Goal: Task Accomplishment & Management: Manage account settings

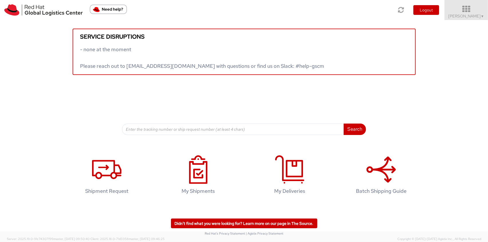
click at [469, 10] on icon at bounding box center [467, 9] width 50 height 8
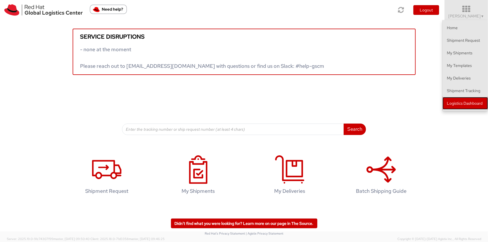
click at [455, 101] on link "Logistics Dashboard" at bounding box center [465, 103] width 45 height 13
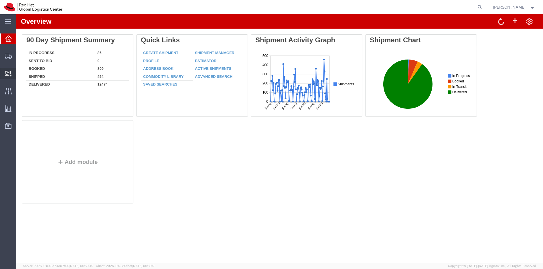
click at [20, 72] on span "Internal Delivery" at bounding box center [18, 73] width 4 height 11
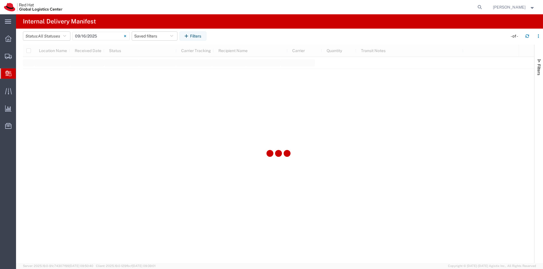
type input "[DATE]"
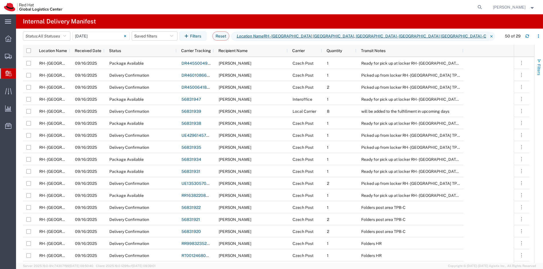
click at [538, 72] on span "Filters" at bounding box center [538, 69] width 5 height 11
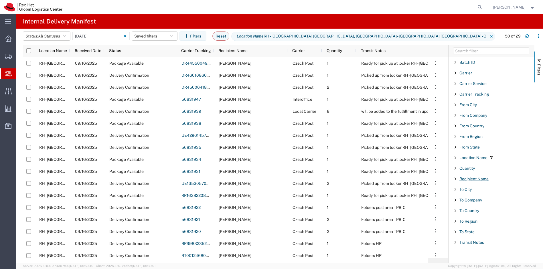
click at [479, 177] on span "Recipient Name" at bounding box center [473, 179] width 29 height 5
click at [484, 203] on input "Filter List 18 Filters" at bounding box center [493, 205] width 75 height 9
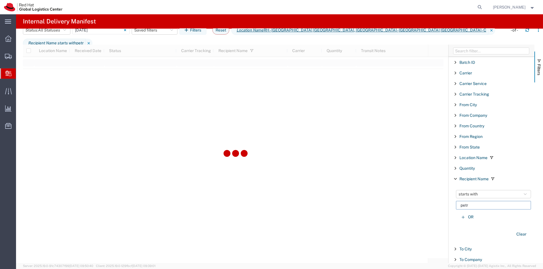
type input "petr"
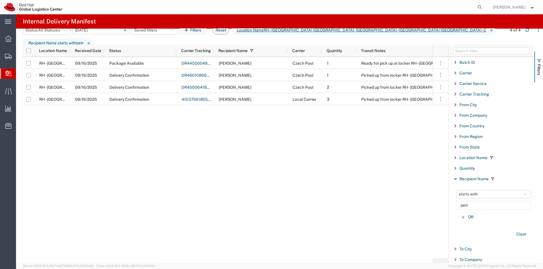
click at [93, 34] on input "[DATE] - [DATE]" at bounding box center [100, 30] width 57 height 9
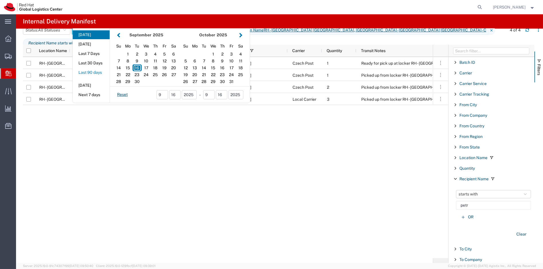
click at [103, 77] on button "Last 90 days" at bounding box center [91, 72] width 37 height 9
type input "Last 90 days"
type input "[DATE] - [DATE]"
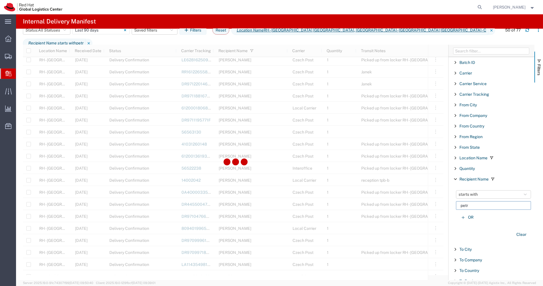
click at [483, 204] on input "petr" at bounding box center [493, 205] width 75 height 9
type input "[PERSON_NAME]"
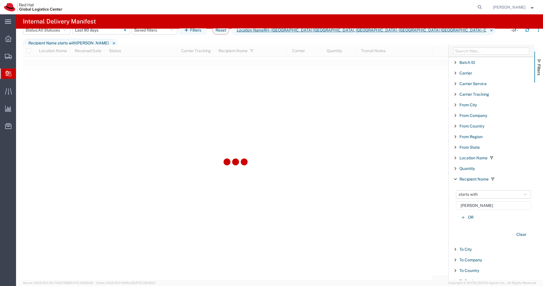
click at [113, 34] on input "[DATE] - [DATE]" at bounding box center [100, 30] width 57 height 9
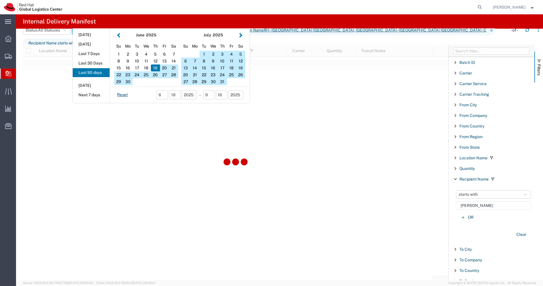
click at [101, 68] on button "Last 30 Days" at bounding box center [91, 63] width 37 height 9
type input "Last 30 Days"
type input "[DATE] - [DATE]"
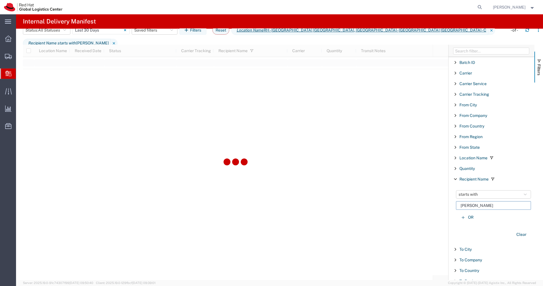
drag, startPoint x: 469, startPoint y: 205, endPoint x: 502, endPoint y: 207, distance: 32.6
click at [502, 207] on input "[PERSON_NAME]" at bounding box center [493, 205] width 75 height 9
type input "petr"
click at [524, 34] on button "button" at bounding box center [526, 29] width 9 height 9
click at [11, 56] on icon at bounding box center [8, 56] width 7 height 5
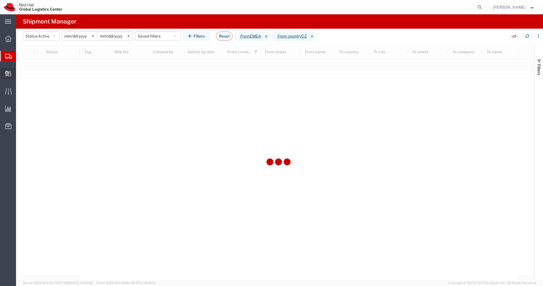
click at [7, 74] on icon at bounding box center [8, 74] width 6 height 6
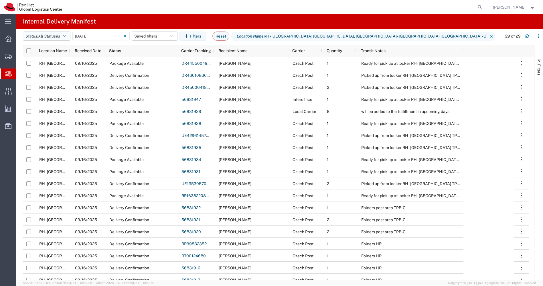
click at [60, 34] on span "All Statuses" at bounding box center [49, 36] width 22 height 5
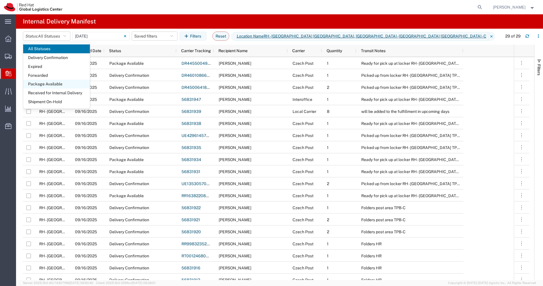
click at [66, 83] on span "Package Available" at bounding box center [56, 84] width 67 height 9
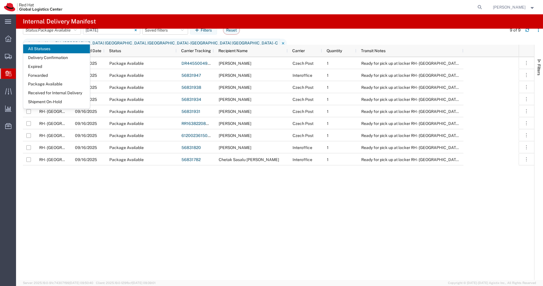
click at [120, 34] on input "[DATE] - [DATE]" at bounding box center [111, 30] width 57 height 9
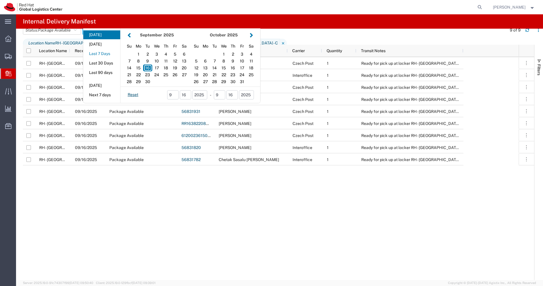
click at [104, 58] on button "Last 7 Days" at bounding box center [101, 53] width 37 height 9
type input "Last 7 Days"
type input "[DATE] - [DATE]"
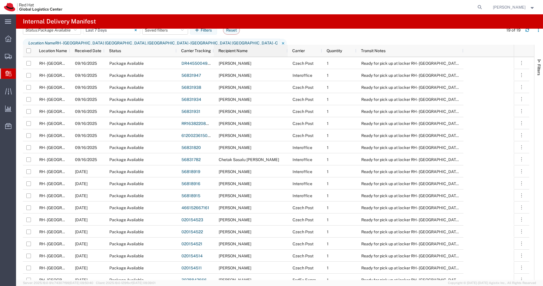
click at [242, 49] on span "Recipient Name" at bounding box center [232, 50] width 29 height 5
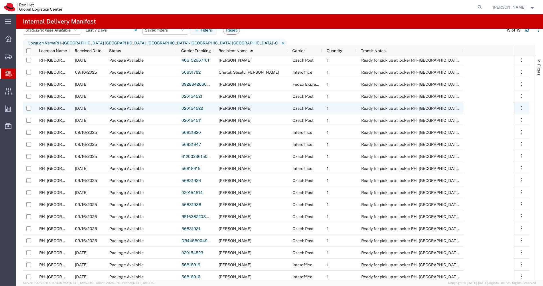
scroll to position [6, 0]
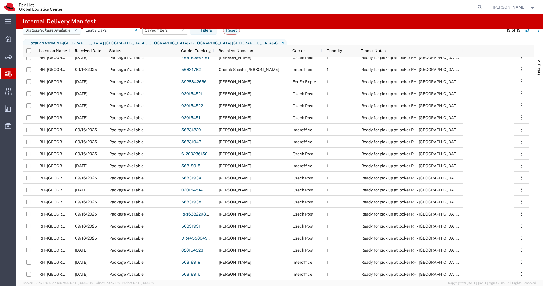
click at [65, 32] on span "Package Available" at bounding box center [54, 30] width 33 height 5
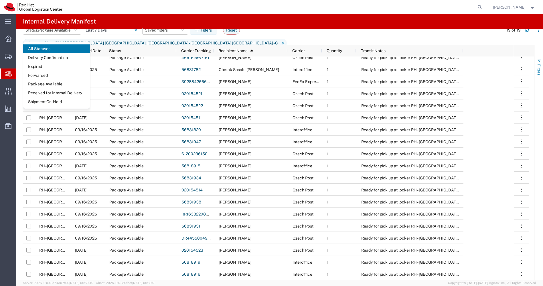
click at [541, 72] on span "Filters" at bounding box center [538, 69] width 5 height 11
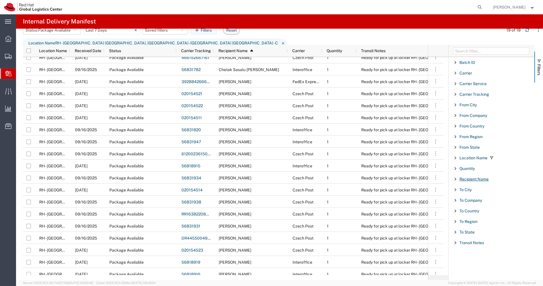
click at [473, 179] on span "Recipient Name" at bounding box center [473, 179] width 29 height 5
click at [471, 203] on input "Filter List 18 Filters" at bounding box center [493, 205] width 75 height 9
type input "petr"
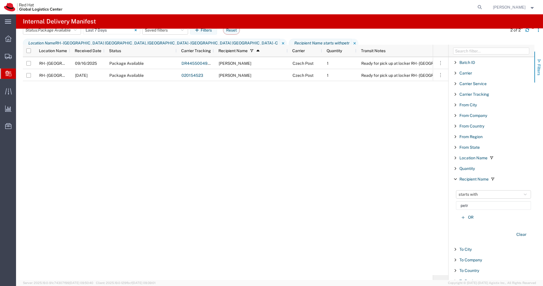
click at [541, 69] on button "Filters" at bounding box center [538, 67] width 9 height 31
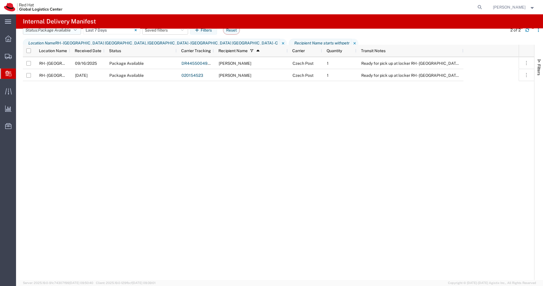
click at [64, 32] on span "Package Available" at bounding box center [54, 30] width 33 height 5
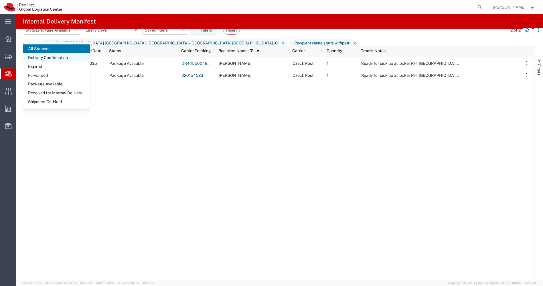
click at [60, 56] on span "Delivery Confirmation" at bounding box center [56, 57] width 67 height 9
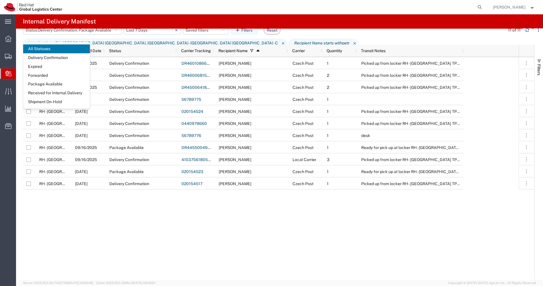
click at [138, 31] on input "[DATE] - [DATE]" at bounding box center [152, 30] width 57 height 9
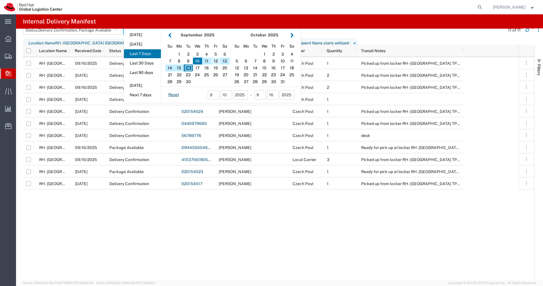
click at [218, 60] on div "12" at bounding box center [215, 61] width 9 height 7
type input "[DATE]"
type input "[DATE] - [DATE]"
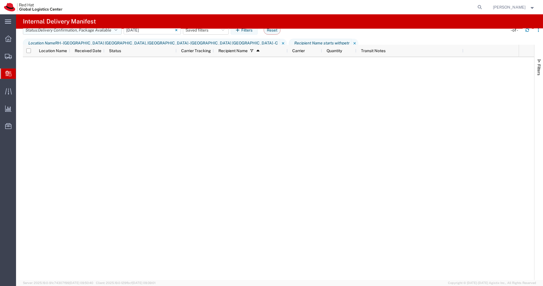
click at [105, 33] on button "Status: Delivery Confirmation , Package Available" at bounding box center [72, 29] width 99 height 9
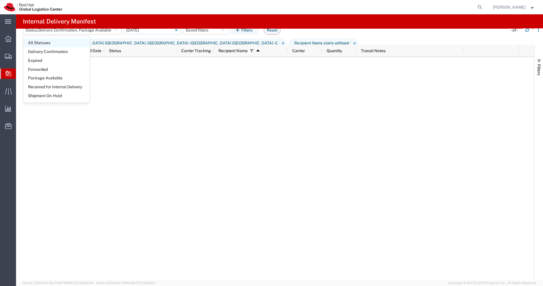
click at [71, 44] on span "All Statuses" at bounding box center [56, 42] width 67 height 9
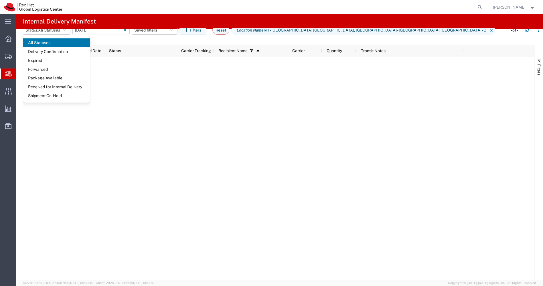
click at [229, 109] on div at bounding box center [271, 168] width 496 height 223
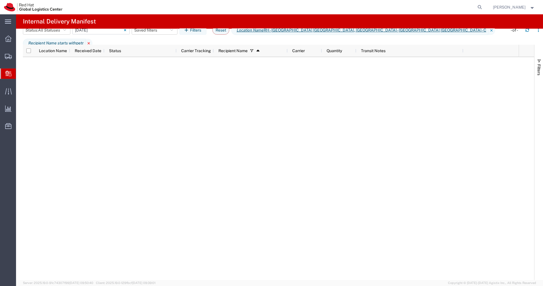
click at [92, 39] on icon at bounding box center [89, 43] width 7 height 9
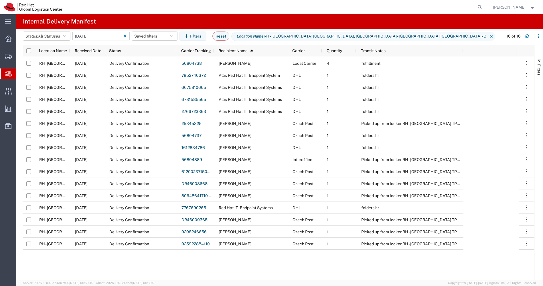
click at [0, 0] on span "Create Delivery" at bounding box center [0, 0] width 0 height 0
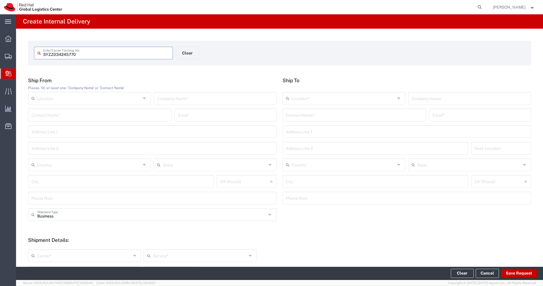
type input "SYZZ034245770"
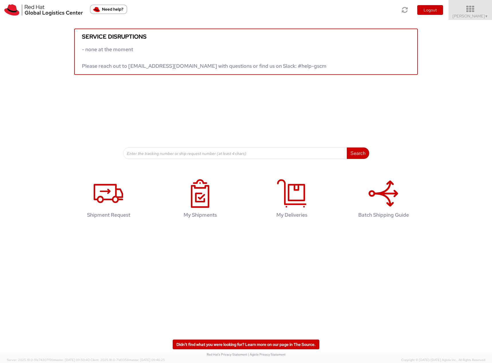
click at [471, 13] on icon at bounding box center [470, 9] width 50 height 8
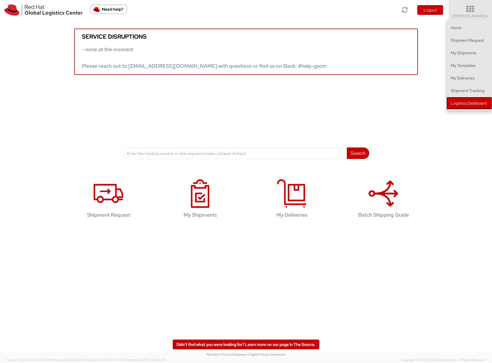
click at [471, 106] on link "Logistics Dashboard" at bounding box center [468, 103] width 45 height 13
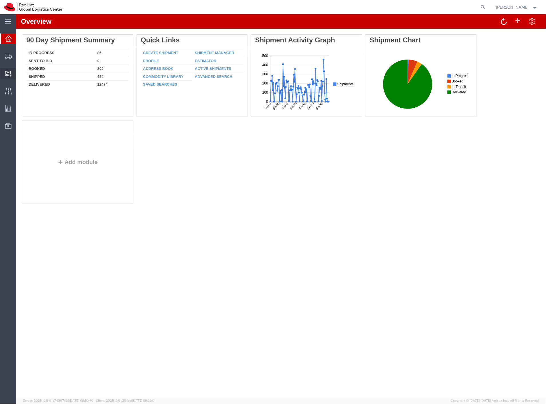
click at [20, 73] on span "Internal Delivery" at bounding box center [18, 73] width 4 height 11
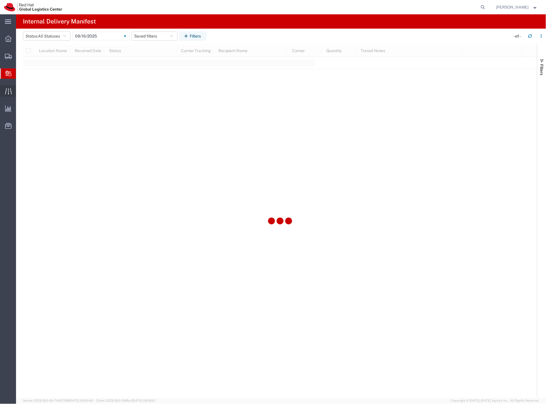
type input "[DATE]"
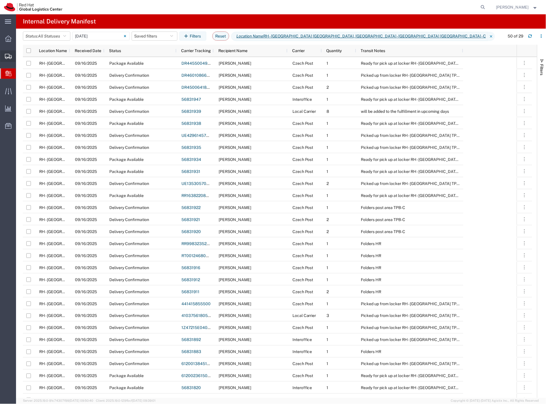
click at [0, 0] on span "Shipment Manager" at bounding box center [0, 0] width 0 height 0
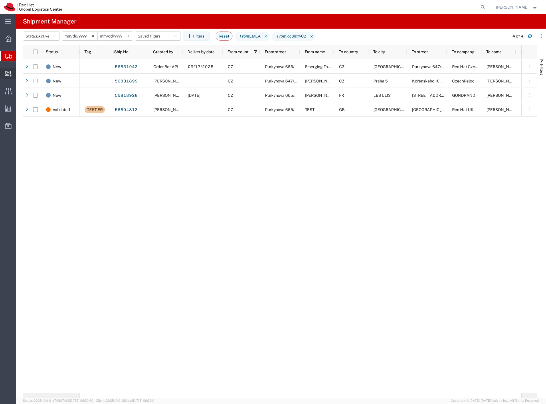
click at [0, 0] on span "Create Delivery" at bounding box center [0, 0] width 0 height 0
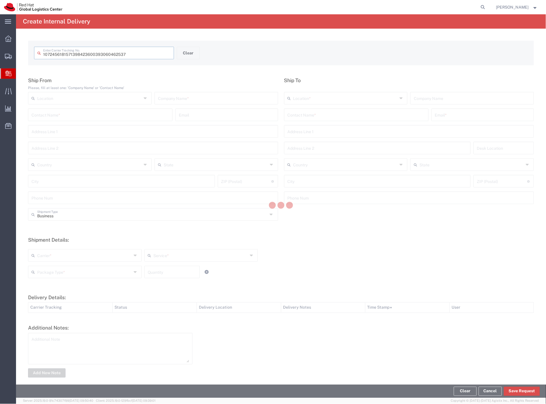
type input "393060462537"
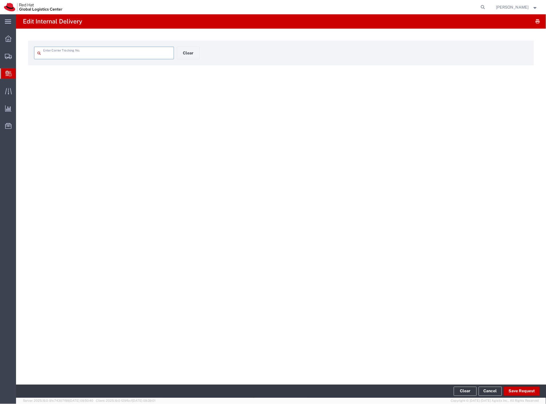
type input "393060462537"
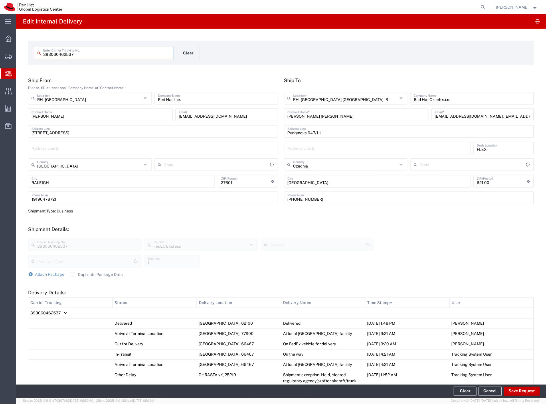
type input "PAK"
type input "North Carolina"
type input "International Economy"
drag, startPoint x: 473, startPoint y: 117, endPoint x: 555, endPoint y: 116, distance: 82.1
click at [546, 116] on html "main_menu Created with Sketch. Collapse Menu Overview Shipments Shipment Manage…" at bounding box center [273, 202] width 546 height 404
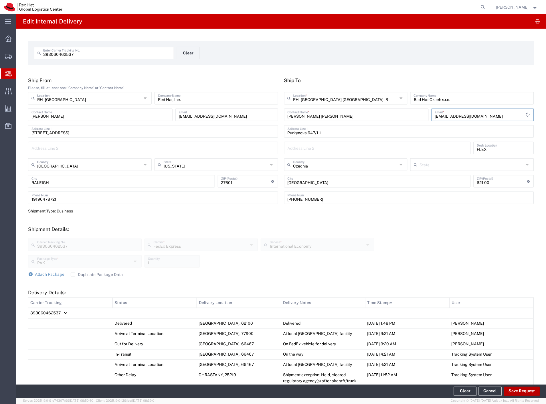
type input "dgesheva@redhat.com"
click at [515, 389] on button "Save Request" at bounding box center [522, 391] width 36 height 9
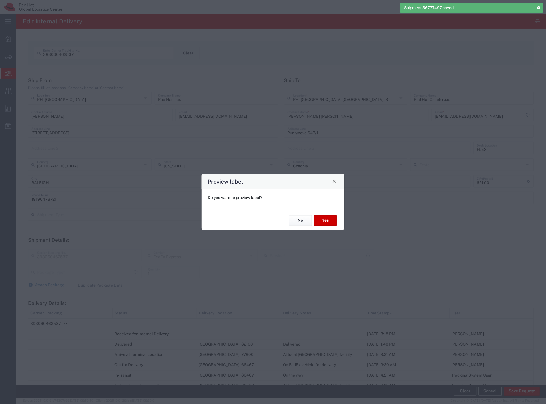
type input "PAK"
type input "International Economy"
click at [324, 219] on button "Yes" at bounding box center [325, 220] width 23 height 11
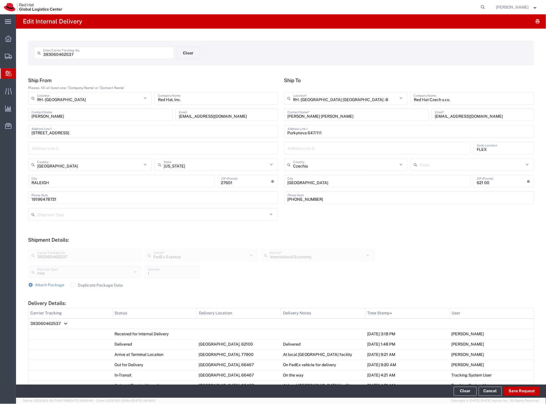
click at [20, 73] on span "Internal Delivery" at bounding box center [18, 73] width 5 height 11
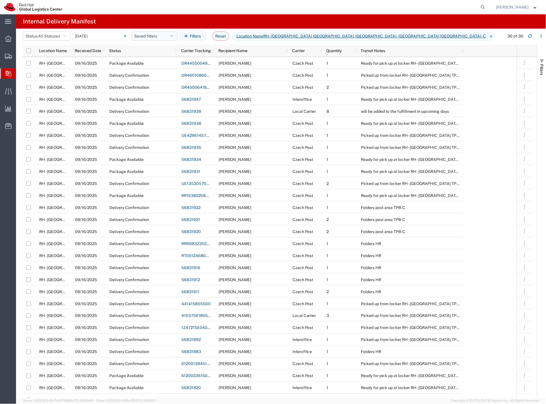
click at [153, 39] on button "Saved filters" at bounding box center [155, 35] width 46 height 9
click at [52, 37] on span "All Statuses" at bounding box center [49, 36] width 22 height 5
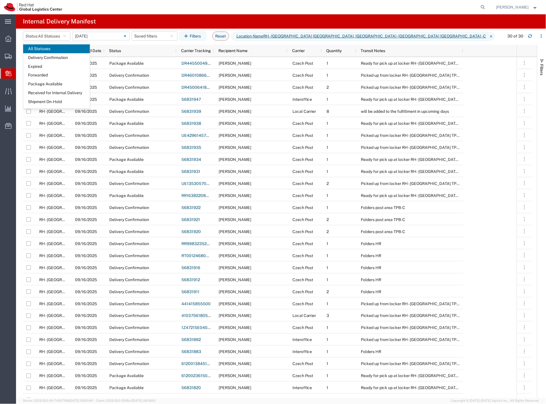
click at [97, 35] on input "[DATE] - [DATE]" at bounding box center [100, 36] width 57 height 9
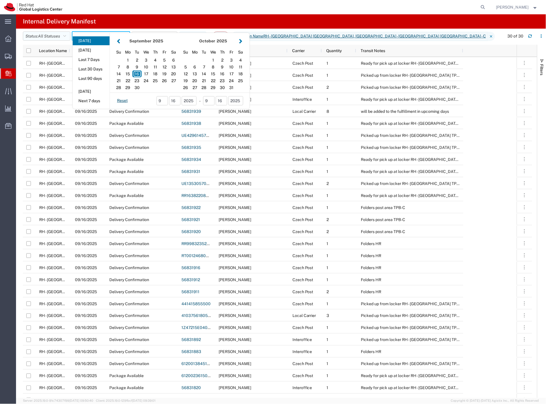
drag, startPoint x: 38, startPoint y: 37, endPoint x: 39, endPoint y: 54, distance: 16.6
click at [36, 39] on button "Status: All Statuses" at bounding box center [46, 35] width 47 height 9
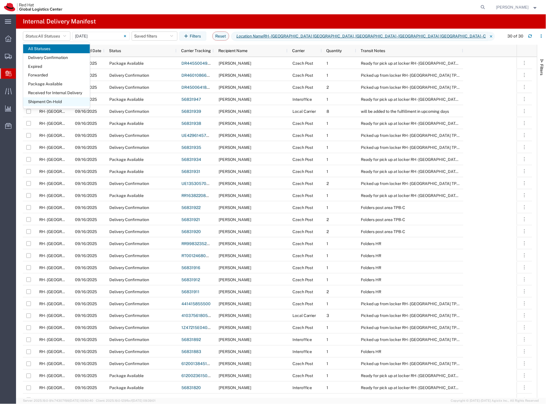
drag, startPoint x: 51, startPoint y: 99, endPoint x: 53, endPoint y: 90, distance: 8.5
click at [51, 98] on span "Shipment On-Hold" at bounding box center [56, 101] width 67 height 9
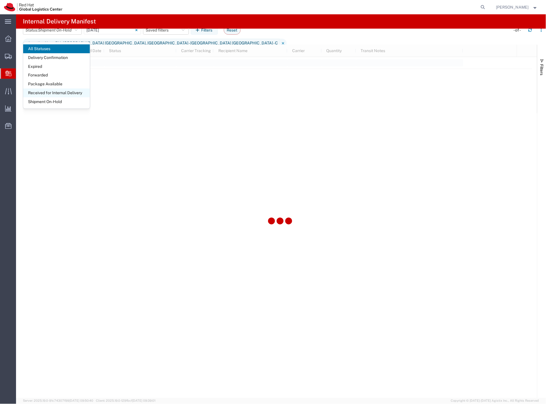
click at [53, 90] on span "Received for Internal Delivery" at bounding box center [56, 92] width 67 height 9
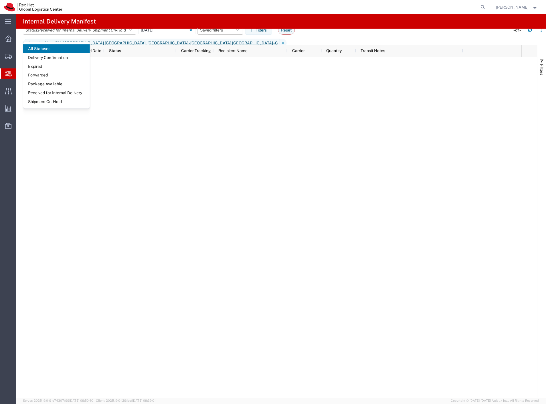
click at [139, 11] on div at bounding box center [276, 7] width 421 height 14
click at [152, 34] on input "[DATE] - [DATE]" at bounding box center [166, 30] width 57 height 9
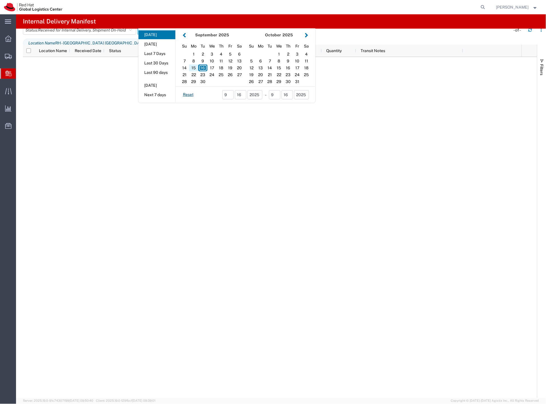
click at [198, 71] on div "15" at bounding box center [193, 67] width 9 height 7
drag, startPoint x: 199, startPoint y: 73, endPoint x: 204, endPoint y: 73, distance: 5.4
click at [204, 71] on div "16" at bounding box center [202, 67] width 9 height 7
type input "09 15 - 16, 2025"
type input "09/15/2025 - 09/16/2025"
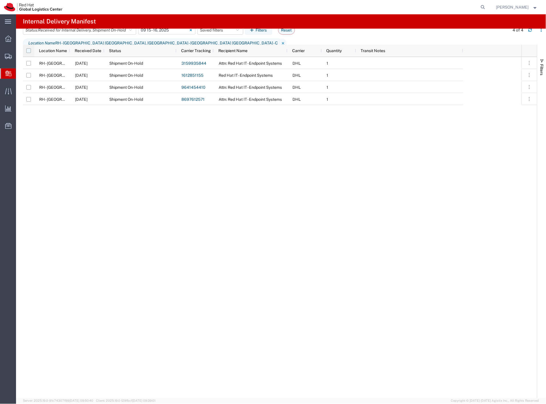
click at [29, 50] on input "checkbox" at bounding box center [28, 50] width 5 height 5
checkbox input "true"
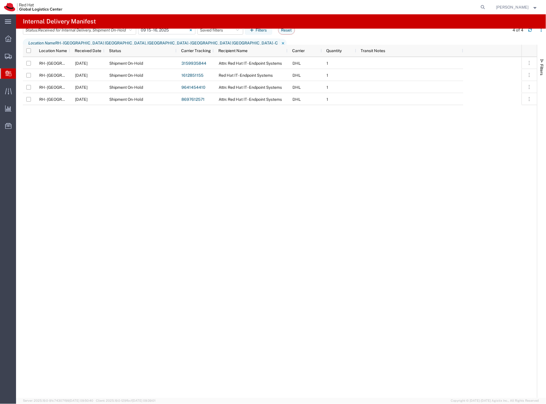
checkbox input "true"
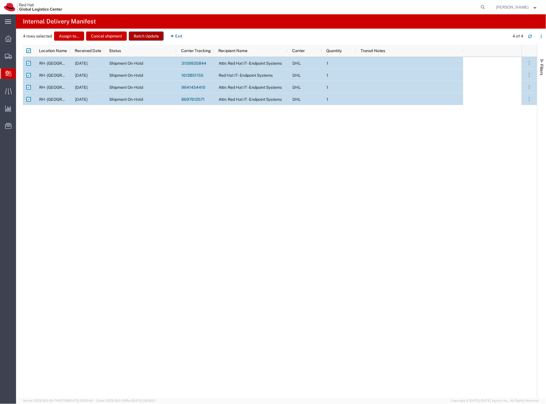
click at [153, 38] on button "Batch Update" at bounding box center [146, 35] width 35 height 9
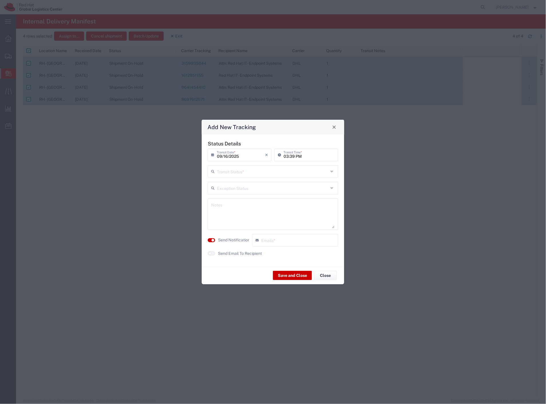
click at [241, 170] on input "text" at bounding box center [272, 171] width 111 height 10
click at [237, 182] on span "Delivery Confirmation" at bounding box center [273, 183] width 129 height 9
type input "Delivery Confirmation"
click at [241, 236] on agx-switch-control "Send Notification" at bounding box center [228, 240] width 44 height 13
click at [242, 238] on label "Send Notification" at bounding box center [234, 240] width 32 height 6
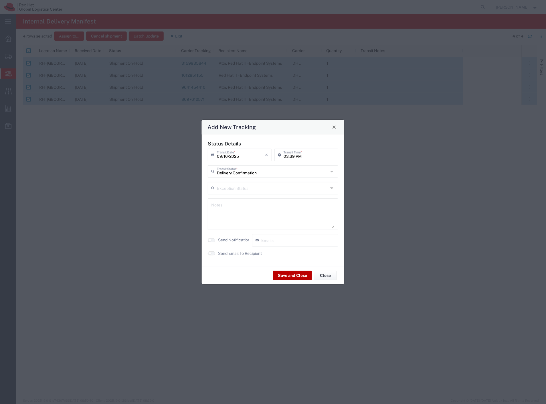
click at [294, 274] on button "Save and Close" at bounding box center [292, 275] width 39 height 9
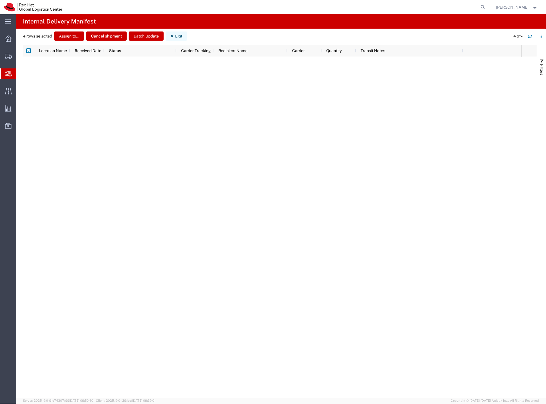
click at [181, 39] on button "Exit" at bounding box center [176, 35] width 21 height 9
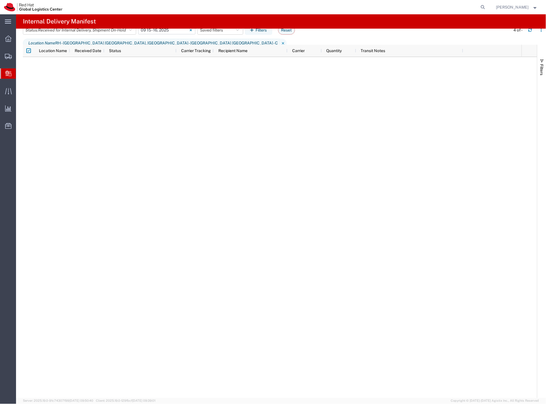
click at [193, 32] on svg-icon at bounding box center [191, 30] width 5 height 5
click at [534, 35] on button "button" at bounding box center [530, 29] width 9 height 9
